Goal: Check status: Check status

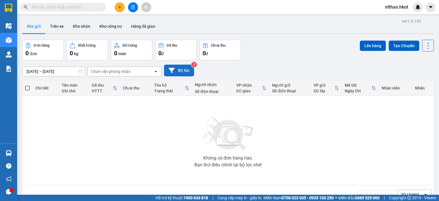
click at [172, 70] on icon at bounding box center [172, 70] width 6 height 5
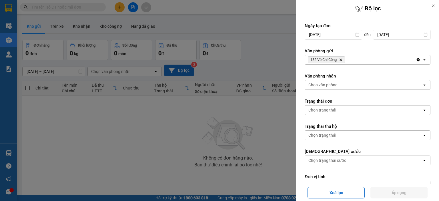
click at [338, 34] on input "13/09/2025" at bounding box center [333, 34] width 57 height 9
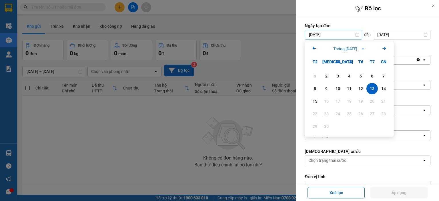
click at [312, 47] on icon "Arrow Left" at bounding box center [314, 48] width 7 height 7
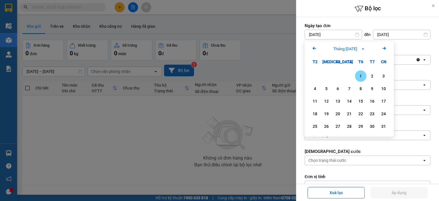
click at [312, 47] on icon "Arrow Left" at bounding box center [314, 48] width 7 height 7
click at [327, 75] on div "1" at bounding box center [326, 76] width 8 height 7
type input "01/07/2025"
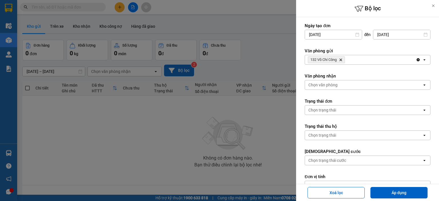
click at [350, 60] on div "132 Võ Chí Công Delete" at bounding box center [360, 59] width 111 height 9
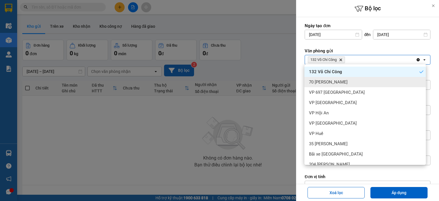
click at [345, 84] on span "70 Nguyễn Hữu Huân" at bounding box center [328, 82] width 39 height 6
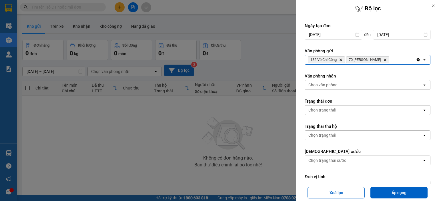
click at [401, 58] on div "132 Võ Chí Công Delete 70 Nguyễn Hữu Huân Delete" at bounding box center [360, 59] width 111 height 9
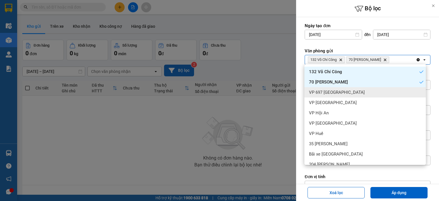
click at [346, 89] on span "VP 697 Điện Biên Phủ" at bounding box center [337, 92] width 56 height 6
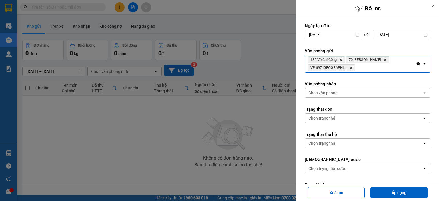
click at [365, 69] on div "132 Võ Chí Công Delete 70 Nguyễn Hữu Huân Delete VP 697 Điện Biên Phủ Delete" at bounding box center [360, 63] width 111 height 17
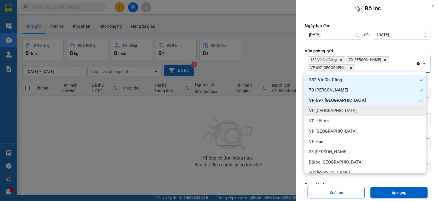
click at [328, 111] on span "VP Ninh Bình" at bounding box center [333, 111] width 48 height 6
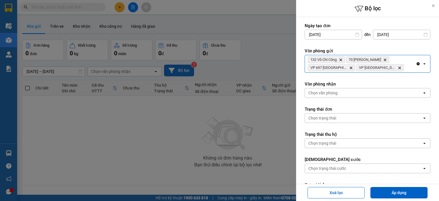
click at [395, 68] on div "132 Võ Chí Công Delete 70 Nguyễn Hữu Huân Delete VP 697 Điện Biên Phủ Delete VP…" at bounding box center [360, 63] width 111 height 17
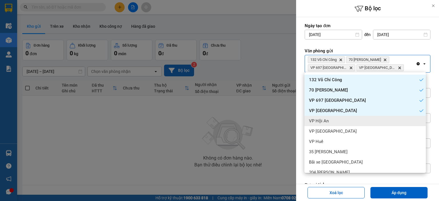
scroll to position [29, 0]
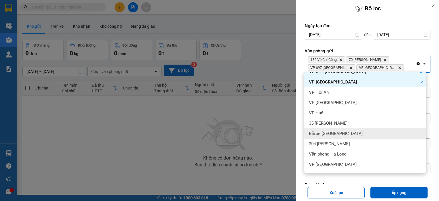
click at [330, 133] on span "Bãi xe Thạch Bàn" at bounding box center [336, 134] width 54 height 6
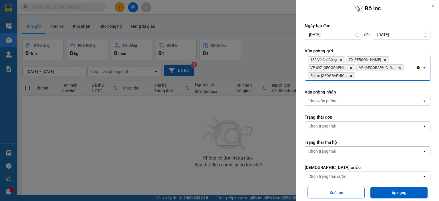
click at [359, 75] on div "132 Võ Chí Công Delete 70 Nguyễn Hữu Huân Delete VP 697 Điện Biên Phủ Delete VP…" at bounding box center [360, 67] width 111 height 25
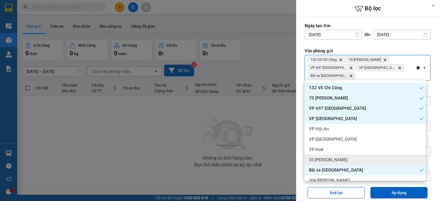
click at [330, 158] on span "35 Trần Phú" at bounding box center [328, 160] width 39 height 6
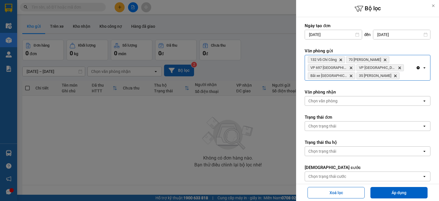
click at [390, 76] on div "132 Võ Chí Công Delete 70 Nguyễn Hữu Huân Delete VP 697 Điện Biên Phủ Delete VP…" at bounding box center [360, 67] width 111 height 25
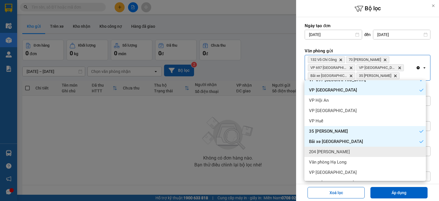
scroll to position [48, 0]
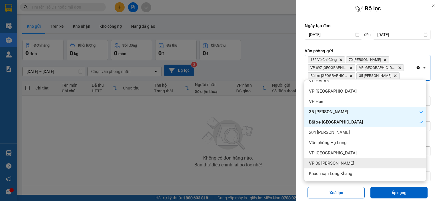
click at [338, 162] on span "VP 36 Hồng Tiến" at bounding box center [331, 163] width 45 height 6
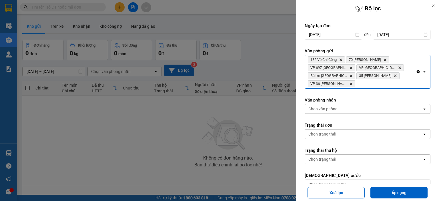
click at [329, 107] on div "Chọn văn phòng" at bounding box center [322, 109] width 29 height 6
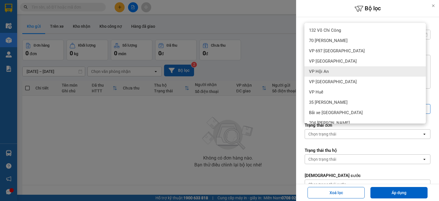
click at [323, 71] on span "VP Hội An" at bounding box center [319, 72] width 20 height 6
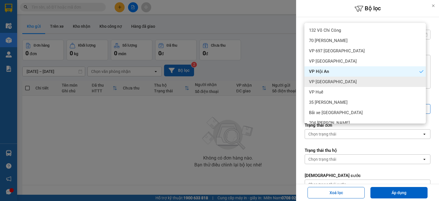
click at [320, 83] on span "VP Đà Nẵng" at bounding box center [333, 82] width 48 height 6
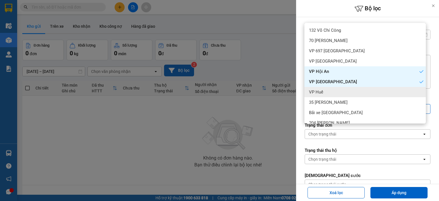
click at [319, 90] on span "VP Huế" at bounding box center [316, 92] width 14 height 6
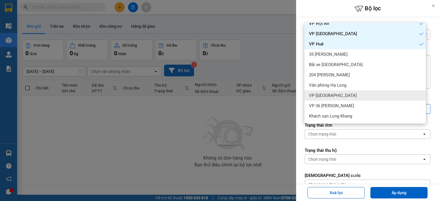
click at [326, 97] on span "VP Quảng Bình" at bounding box center [333, 96] width 48 height 6
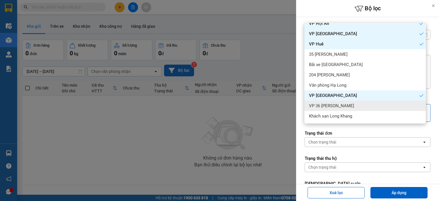
scroll to position [26, 0]
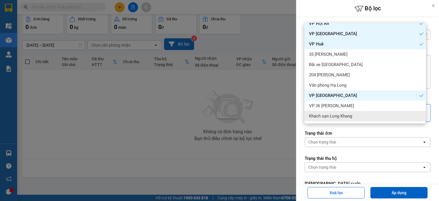
click at [363, 134] on label "Trạng thái đơn" at bounding box center [368, 133] width 126 height 6
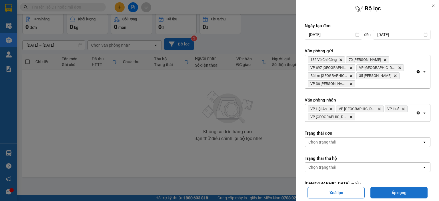
click at [398, 192] on button "Áp dụng" at bounding box center [398, 192] width 57 height 11
type input "01/07/2025 – 15/09/2025"
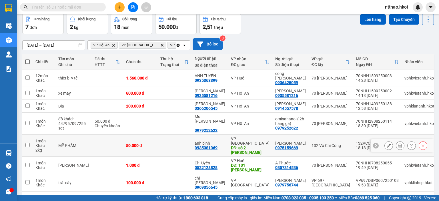
scroll to position [39, 0]
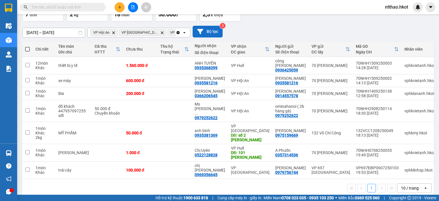
click at [272, 185] on div "1 10 / trang open" at bounding box center [228, 188] width 407 height 10
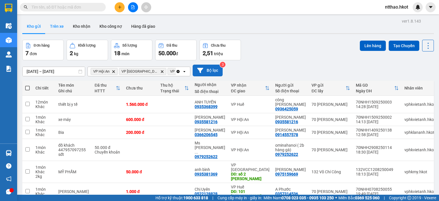
click at [58, 25] on button "Trên xe" at bounding box center [56, 26] width 23 height 14
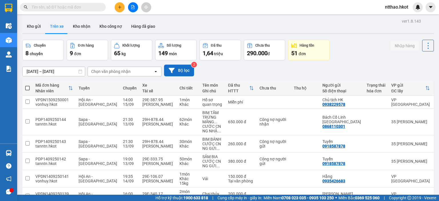
click at [175, 70] on button "Bộ lọc" at bounding box center [179, 71] width 30 height 12
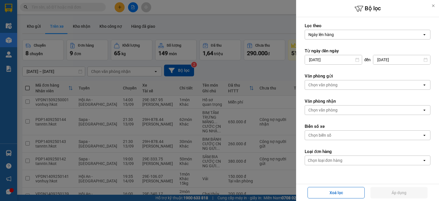
click at [325, 60] on input "13/09/2025" at bounding box center [333, 59] width 57 height 9
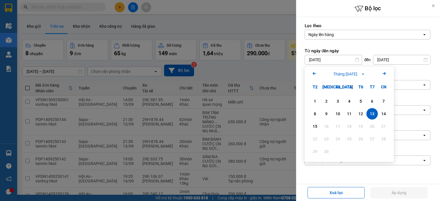
click at [312, 74] on icon "Arrow Left" at bounding box center [314, 73] width 7 height 7
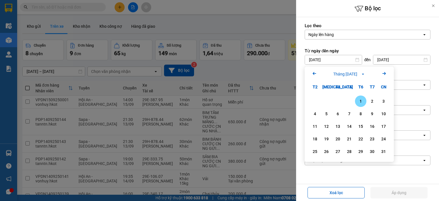
click at [312, 74] on icon "Arrow Left" at bounding box center [314, 73] width 7 height 7
click at [325, 101] on div "1" at bounding box center [326, 101] width 8 height 7
type input "01/07/2025"
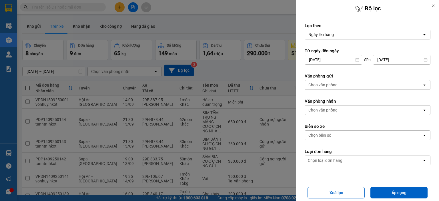
click at [333, 83] on div "Chọn văn phòng" at bounding box center [322, 85] width 29 height 6
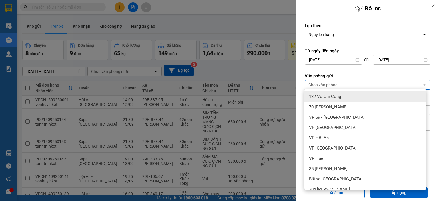
click at [340, 96] on span "132 Võ Chí Công" at bounding box center [325, 97] width 32 height 6
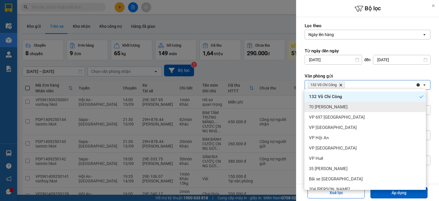
click at [338, 108] on span "70 Nguyễn Hữu Huân" at bounding box center [328, 107] width 39 height 6
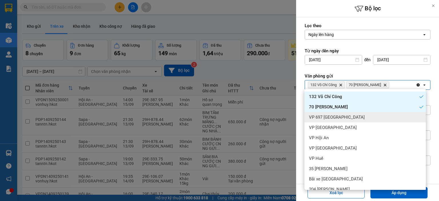
click at [335, 115] on span "VP 697 Điện Biên Phủ" at bounding box center [337, 117] width 56 height 6
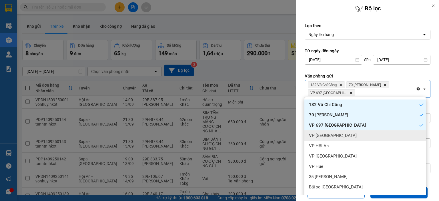
click at [325, 133] on span "VP Ninh Bình" at bounding box center [333, 136] width 48 height 6
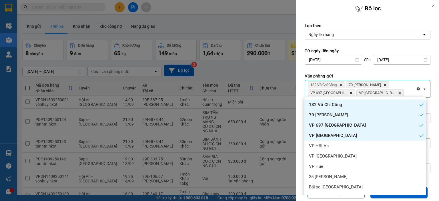
scroll to position [29, 0]
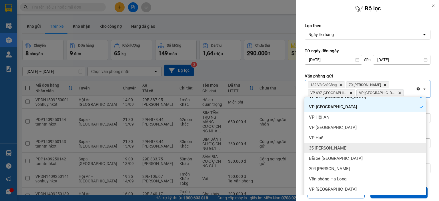
click at [326, 148] on span "35 Trần Phú" at bounding box center [328, 148] width 39 height 6
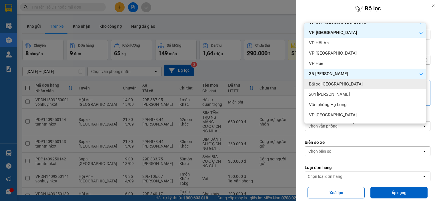
click at [331, 83] on span "Bãi xe Thạch Bàn" at bounding box center [336, 84] width 54 height 6
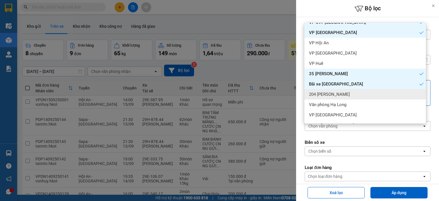
click at [330, 94] on span "204 Trần Quang Khải" at bounding box center [329, 94] width 41 height 6
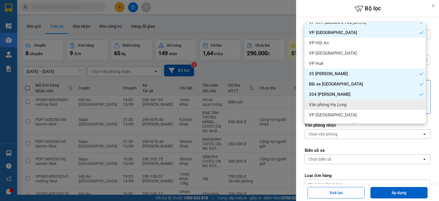
click at [330, 105] on span "Văn phòng Hạ Long" at bounding box center [327, 105] width 37 height 6
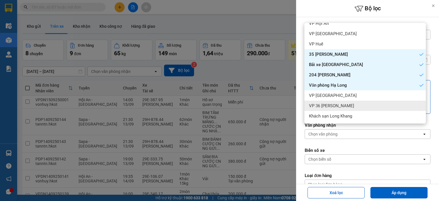
click at [333, 104] on span "VP 36 Hồng Tiến" at bounding box center [331, 106] width 45 height 6
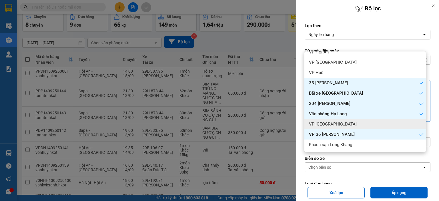
scroll to position [57, 0]
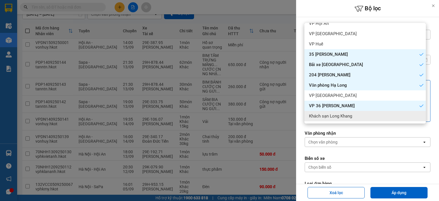
click at [373, 131] on label "Văn phòng nhận" at bounding box center [368, 133] width 126 height 6
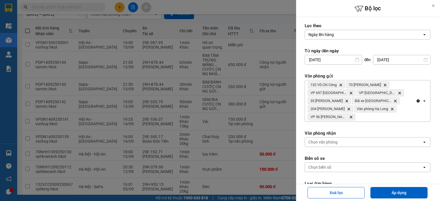
click at [325, 141] on div "Chọn văn phòng" at bounding box center [322, 142] width 29 height 6
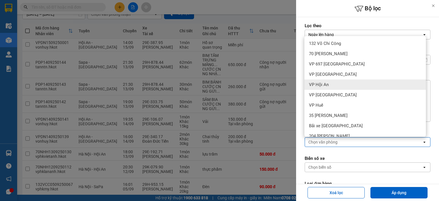
click at [319, 85] on span "VP Hội An" at bounding box center [319, 85] width 20 height 6
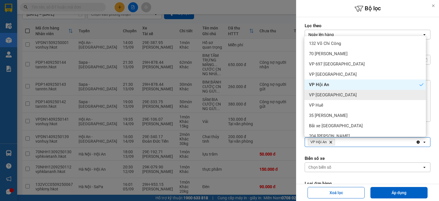
click at [320, 94] on span "VP Đà Nẵng" at bounding box center [333, 95] width 48 height 6
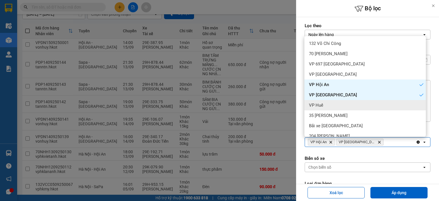
click at [317, 103] on span "VP Huế" at bounding box center [316, 105] width 14 height 6
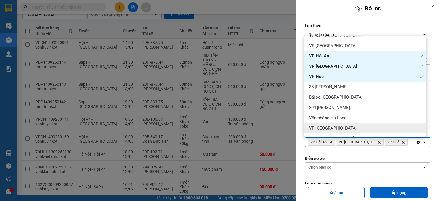
click at [329, 128] on span "VP Quảng Bình" at bounding box center [333, 128] width 48 height 6
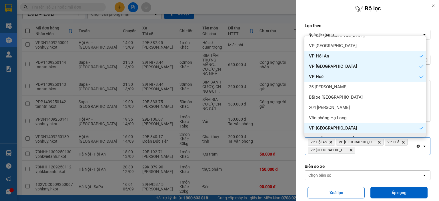
click at [366, 159] on form "Lọc theo Ngày lên hàng open Từ ngày đến ngày 01/07/2025 Press the down arrow ke…" at bounding box center [368, 140] width 126 height 234
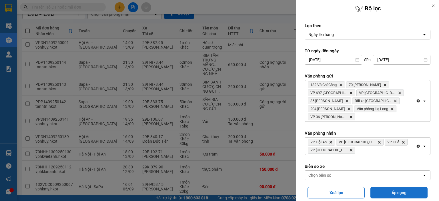
click at [390, 191] on button "Áp dụng" at bounding box center [398, 192] width 57 height 11
type input "01/07/2025 – 15/09/2025"
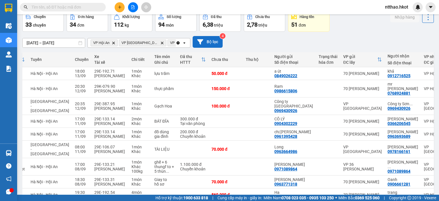
click at [205, 41] on button "Bộ lọc" at bounding box center [208, 42] width 30 height 12
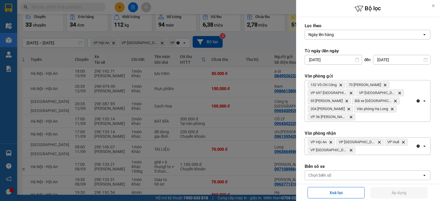
click at [330, 141] on icon "VP Hội An, close by backspace" at bounding box center [331, 142] width 3 height 3
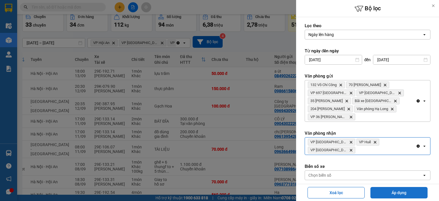
click at [382, 190] on button "Áp dụng" at bounding box center [398, 192] width 57 height 11
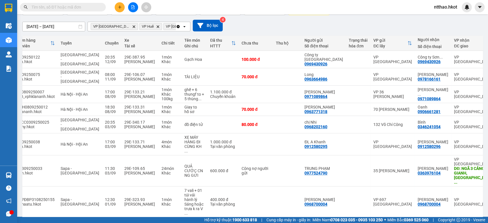
scroll to position [46, 0]
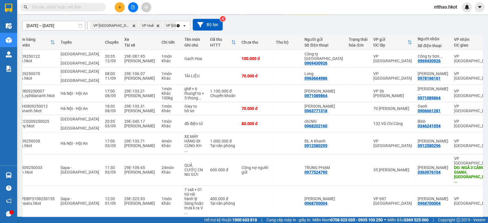
click at [302, 19] on div "01/07/2025 – 15/09/2025 Press the down arrow key to interact with the calendar …" at bounding box center [252, 25] width 460 height 12
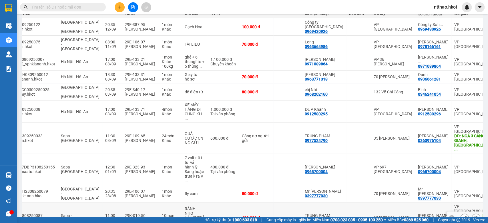
scroll to position [87, 0]
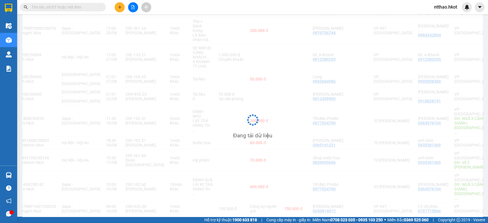
scroll to position [78, 0]
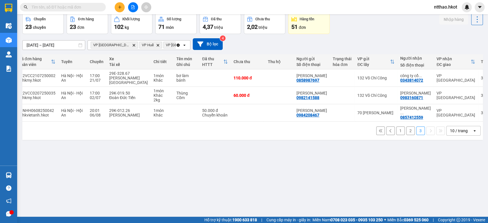
scroll to position [0, 0]
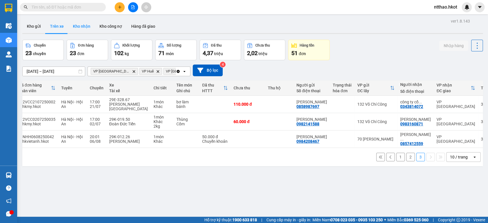
click at [83, 26] on button "Kho nhận" at bounding box center [81, 26] width 27 height 14
type input "13/09/2025 – 15/09/2025"
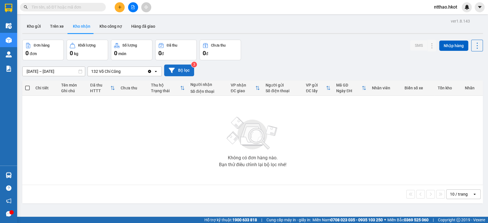
click at [181, 68] on button "Bộ lọc" at bounding box center [179, 71] width 30 height 12
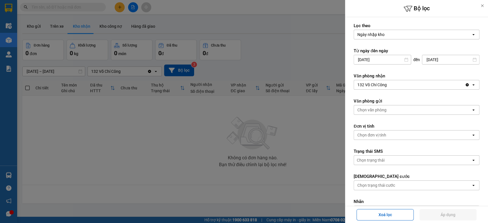
click at [396, 84] on div "132 Võ Chí Công" at bounding box center [409, 84] width 111 height 9
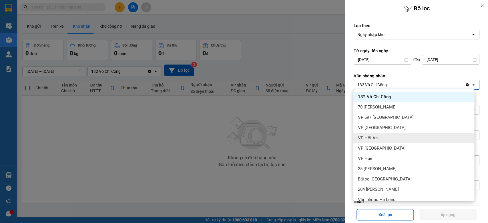
click at [374, 137] on span "VP Hội An" at bounding box center [368, 138] width 20 height 6
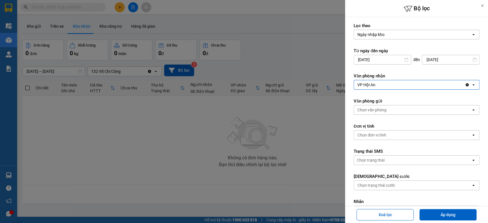
click at [386, 86] on div "VP Hội An" at bounding box center [409, 84] width 111 height 9
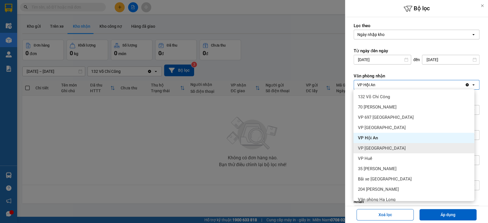
click at [371, 146] on span "VP Đà Nẵng" at bounding box center [382, 148] width 48 height 6
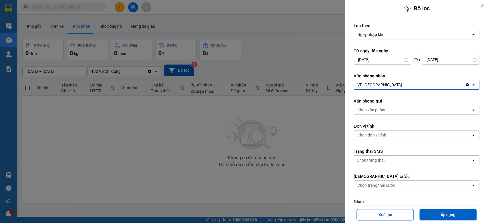
click at [382, 86] on div "VP Đà Nẵng" at bounding box center [409, 84] width 111 height 9
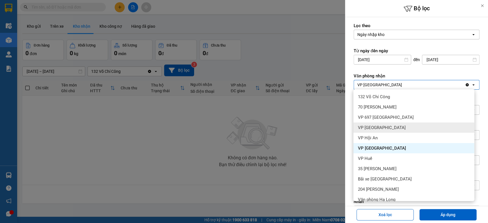
click at [283, 111] on div at bounding box center [244, 111] width 488 height 223
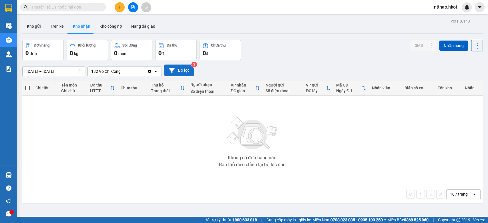
click at [176, 70] on button "Bộ lọc" at bounding box center [179, 71] width 30 height 12
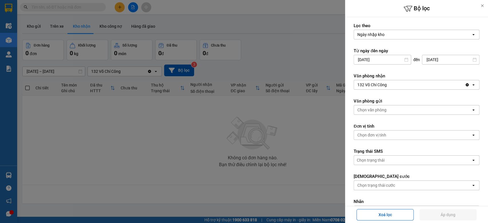
click at [404, 84] on div "132 Võ Chí Công" at bounding box center [409, 84] width 111 height 9
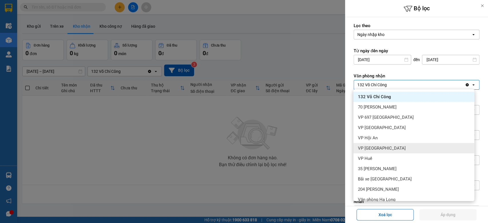
click at [371, 148] on span "VP Đà Nẵng" at bounding box center [382, 148] width 48 height 6
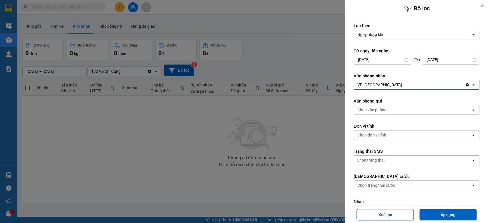
click at [387, 109] on div "Chọn văn phòng" at bounding box center [412, 109] width 117 height 9
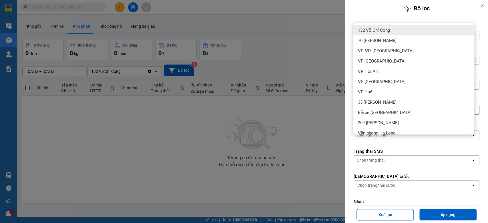
click at [381, 30] on span "132 Võ Chí Công" at bounding box center [374, 30] width 32 height 6
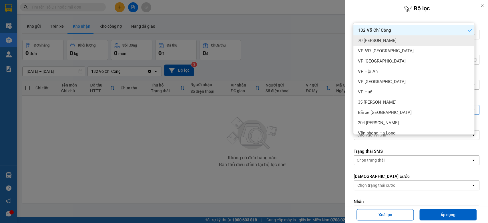
click at [380, 40] on span "70 Nguyễn Hữu Huân" at bounding box center [377, 41] width 39 height 6
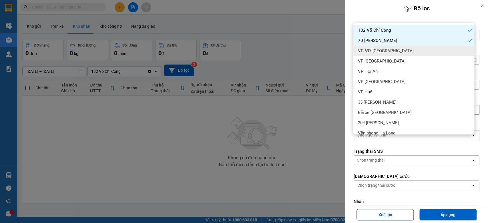
click at [375, 49] on span "VP 697 Điện Biên Phủ" at bounding box center [386, 51] width 56 height 6
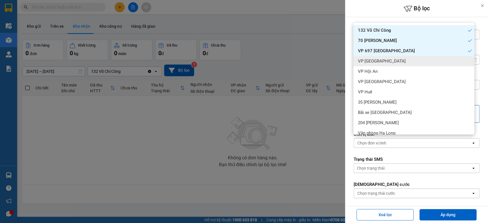
click at [373, 61] on span "VP Ninh Bình" at bounding box center [382, 61] width 48 height 6
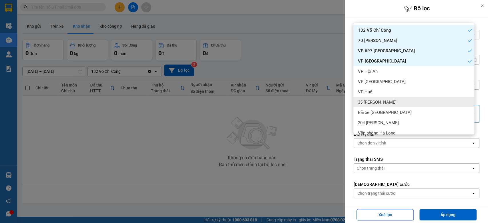
click at [373, 101] on span "35 Trần Phú" at bounding box center [377, 102] width 39 height 6
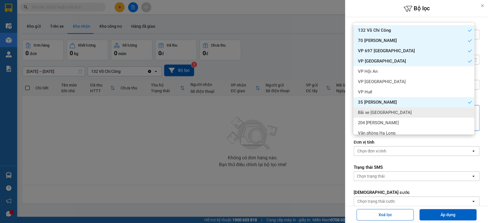
click at [375, 113] on span "Bãi xe Thạch Bàn" at bounding box center [385, 113] width 54 height 6
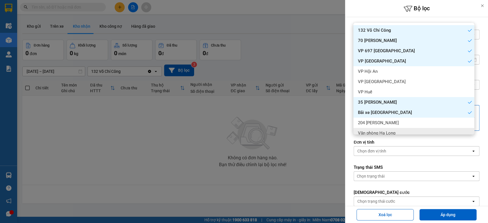
click at [379, 132] on span "Văn phòng Hạ Long" at bounding box center [376, 133] width 37 height 6
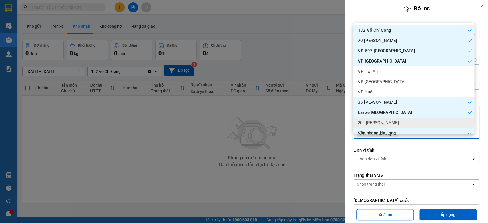
click at [383, 123] on span "204 Trần Quang Khải" at bounding box center [378, 123] width 41 height 6
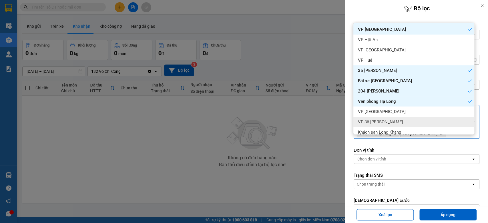
click at [375, 123] on span "VP 36 Hồng Tiến" at bounding box center [380, 122] width 45 height 6
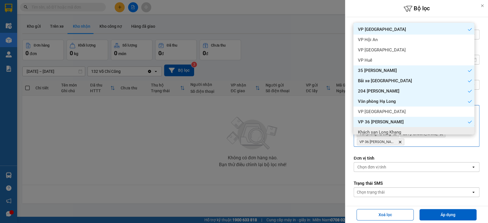
click at [406, 151] on form "Lọc theo Ngày nhập kho open Từ ngày đến ngày 13/09/2025 Press the down arrow ke…" at bounding box center [417, 202] width 126 height 359
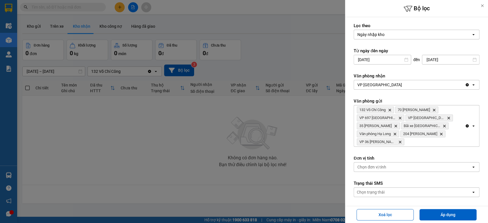
click at [370, 59] on input "13/09/2025" at bounding box center [382, 59] width 57 height 9
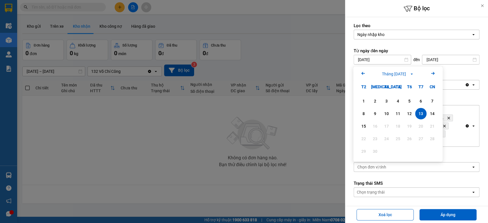
click at [365, 73] on icon "Arrow Left" at bounding box center [363, 73] width 7 height 7
click at [376, 101] on div "1" at bounding box center [375, 101] width 8 height 7
type input "01/07/2025"
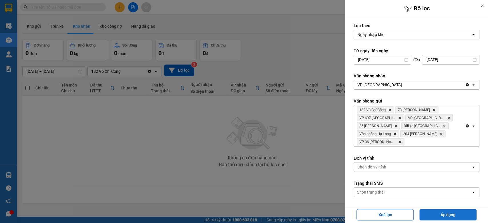
click at [438, 201] on button "Áp dụng" at bounding box center [447, 214] width 57 height 11
type input "01/07/2025 – 15/09/2025"
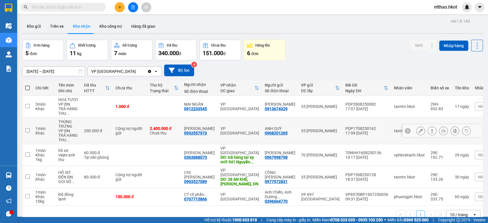
scroll to position [26, 0]
